Goal: Find specific page/section: Find specific page/section

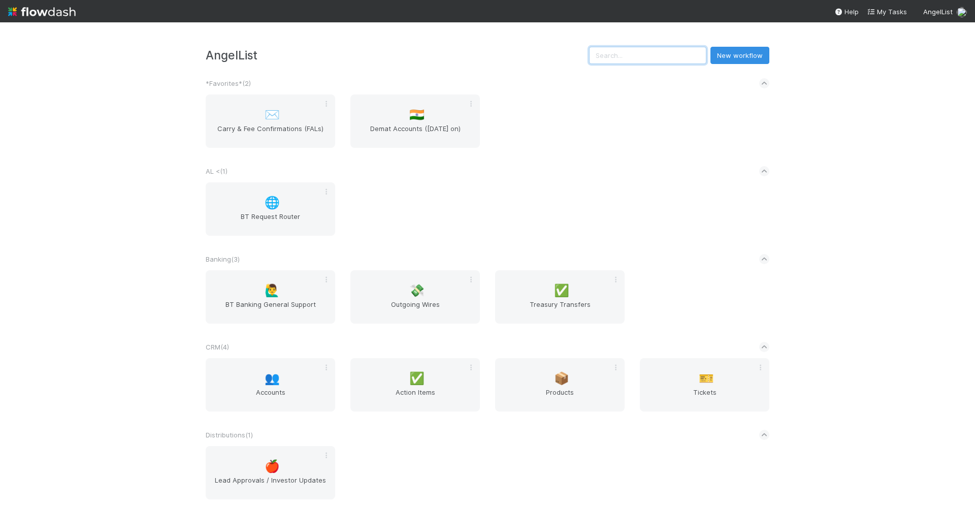
click at [644, 50] on input "text" at bounding box center [647, 55] width 117 height 17
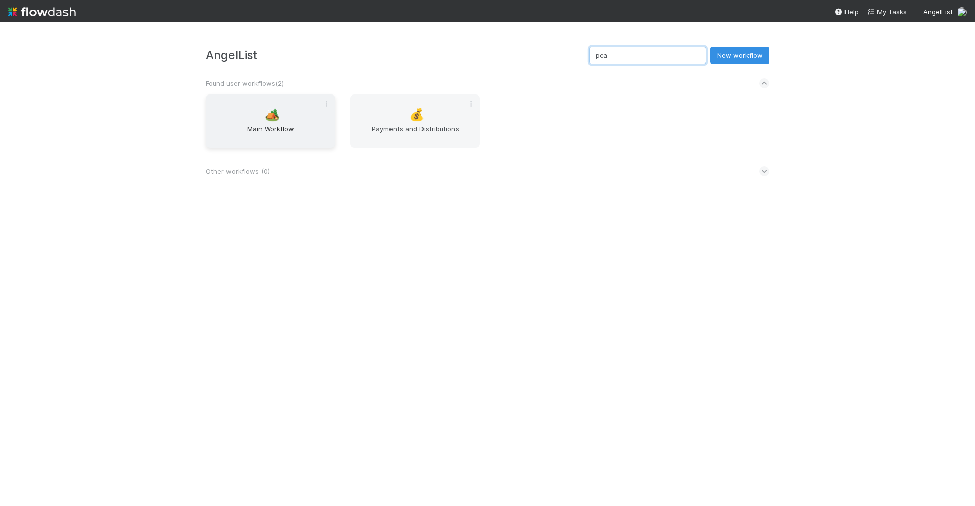
type input "pca"
click at [275, 116] on span "🏕️" at bounding box center [272, 114] width 15 height 13
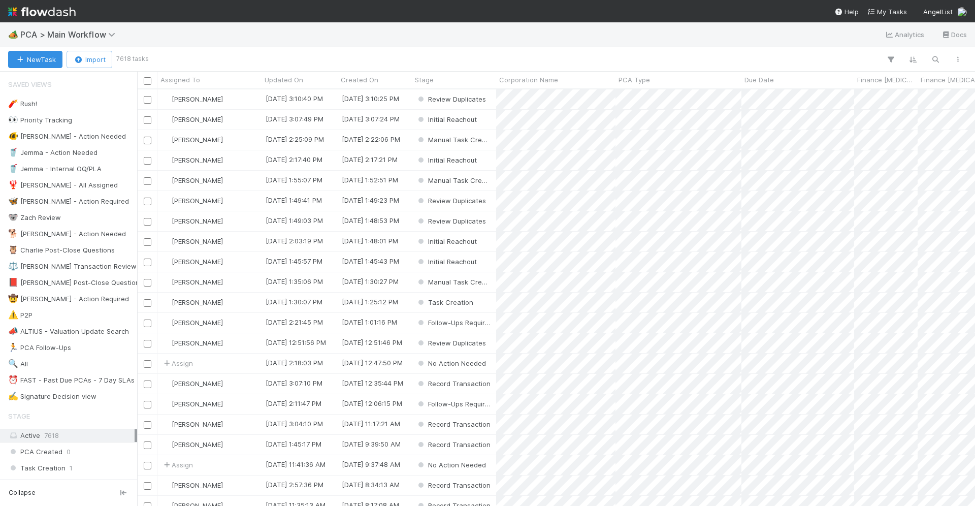
scroll to position [1, 1]
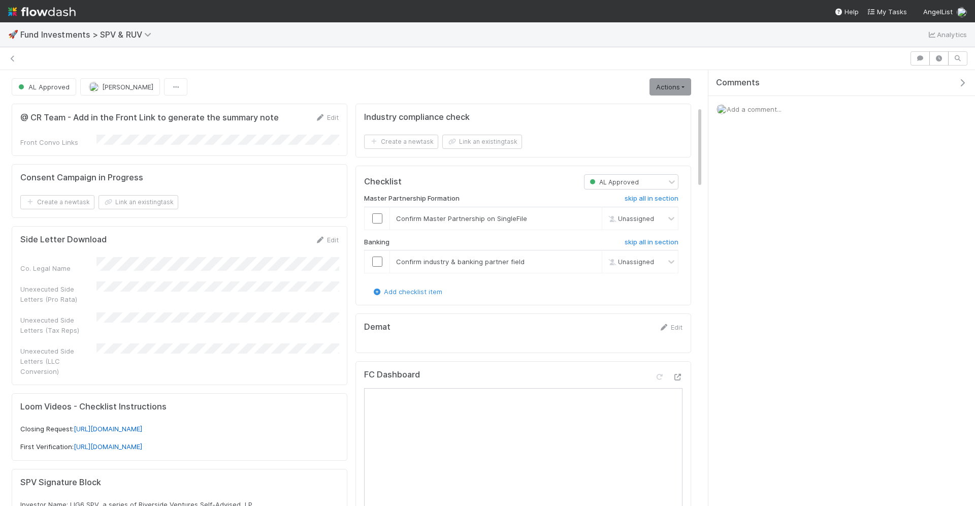
scroll to position [193, 0]
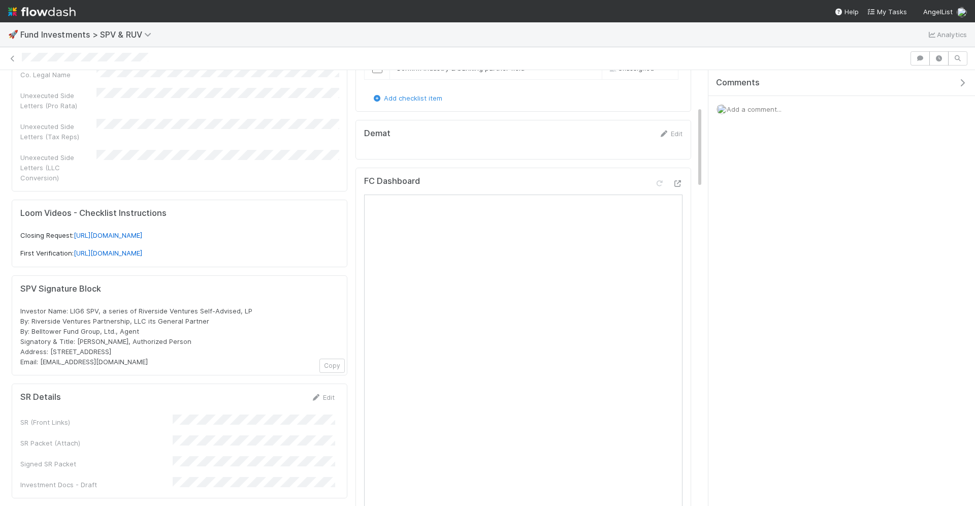
click at [66, 9] on img at bounding box center [42, 11] width 68 height 17
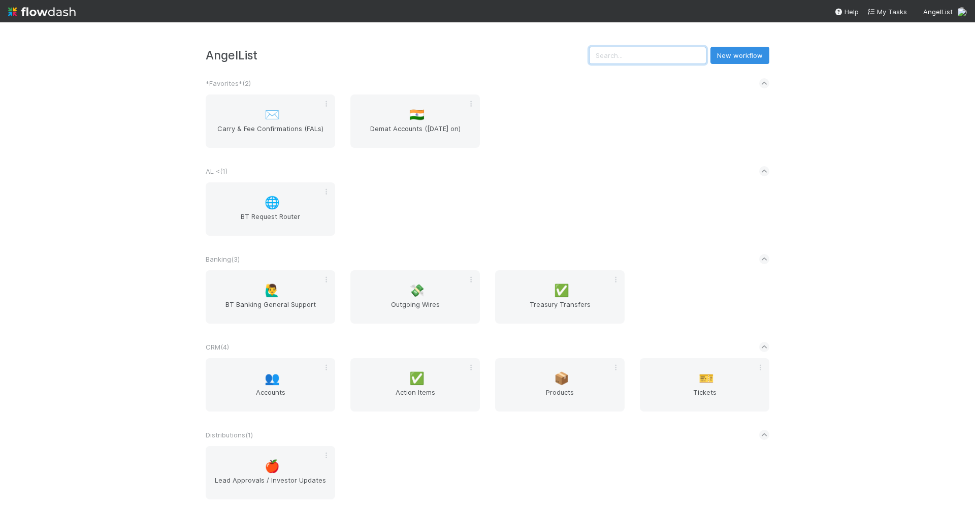
click at [652, 63] on input "text" at bounding box center [647, 55] width 117 height 17
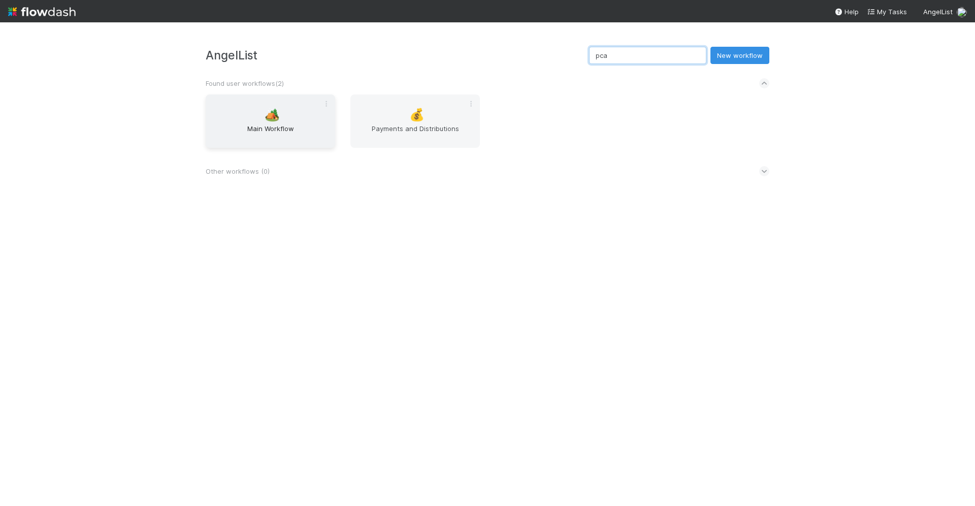
type input "pca"
click at [287, 135] on span "Main Workflow" at bounding box center [270, 133] width 121 height 20
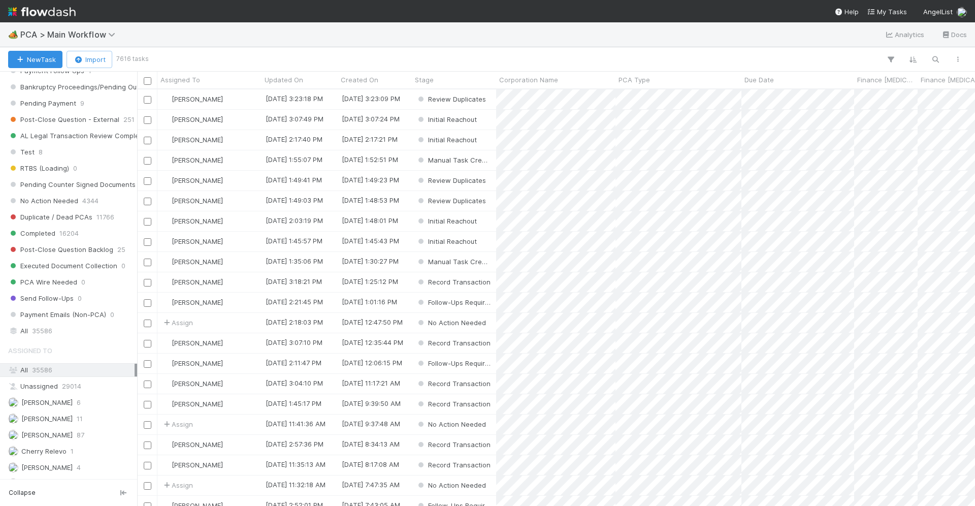
scroll to position [949, 0]
click at [67, 326] on div "All 35586" at bounding box center [71, 332] width 126 height 13
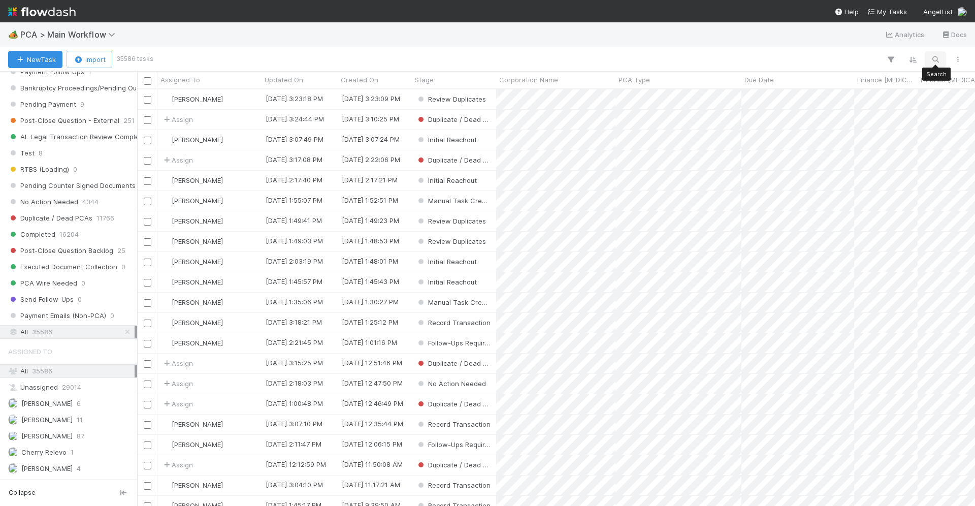
click at [934, 59] on icon "button" at bounding box center [935, 59] width 10 height 9
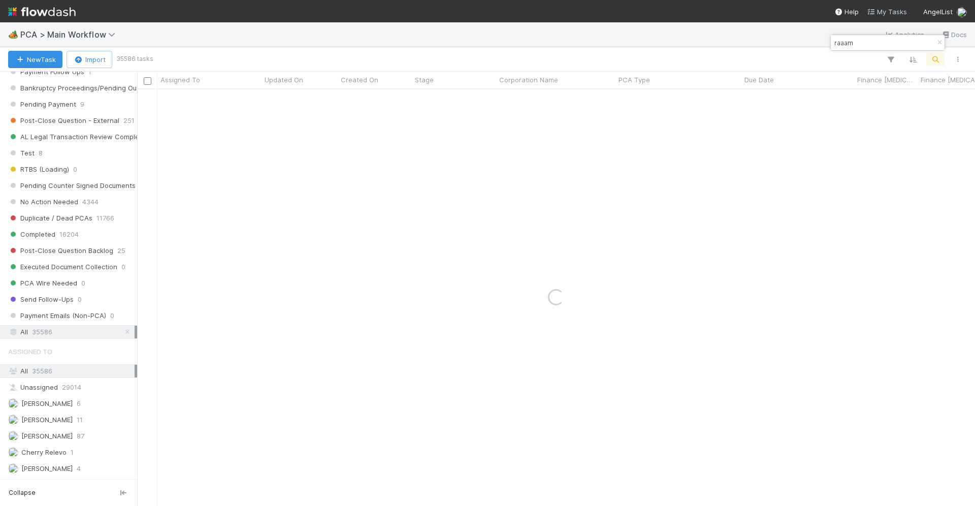
type input "raaam"
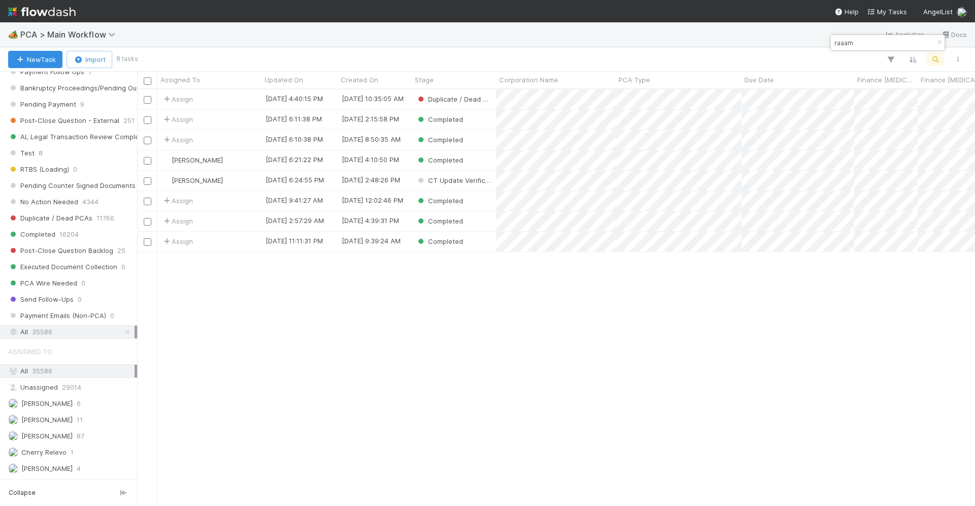
scroll to position [1, 1]
